Goal: Task Accomplishment & Management: Manage account settings

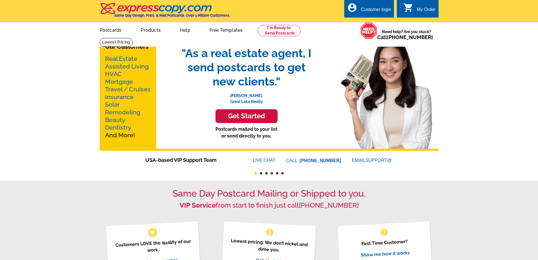
click at [374, 8] on div "Customer login" at bounding box center [376, 11] width 31 height 8
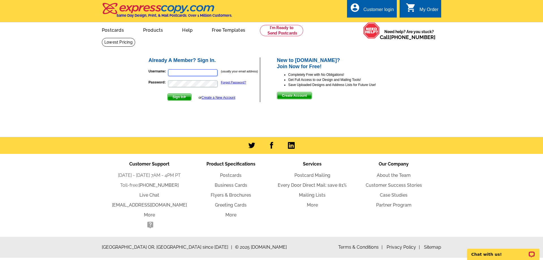
click at [201, 74] on input "Username:" at bounding box center [192, 72] width 49 height 7
type input "bob@ecr.net"
click at [201, 69] on p "Username: bob@ecr.net (usually your email address)" at bounding box center [203, 73] width 111 height 8
click at [198, 75] on input "bob@ecr.net" at bounding box center [192, 72] width 49 height 7
drag, startPoint x: 198, startPoint y: 73, endPoint x: 162, endPoint y: 71, distance: 36.0
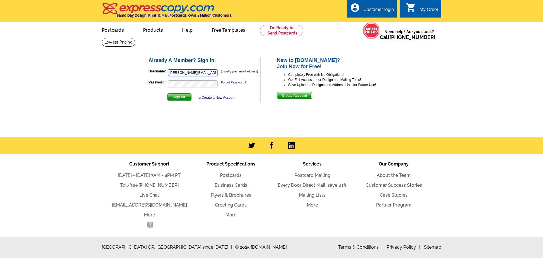
click at [162, 71] on p "Username: bob@ecr.net (usually your email address)" at bounding box center [203, 73] width 111 height 8
type input "bob@ecr.net"
click at [178, 98] on span "Sign In" at bounding box center [179, 97] width 23 height 7
